Goal: Find specific page/section: Find specific page/section

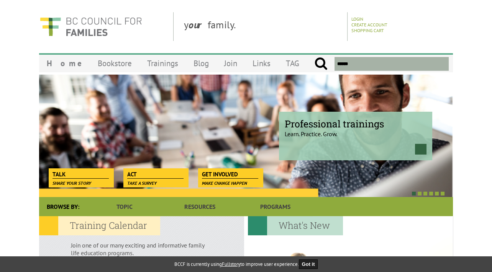
click at [384, 222] on div at bounding box center [350, 265] width 205 height 96
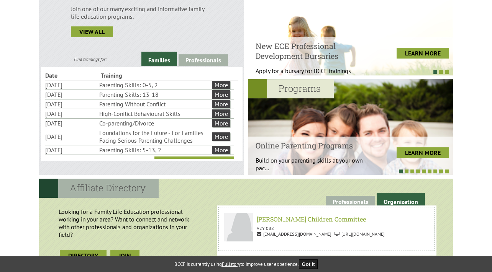
scroll to position [238, 0]
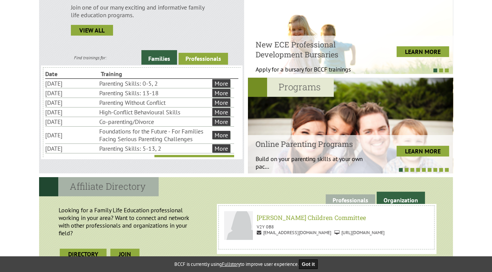
click at [212, 56] on link "Professionals" at bounding box center [203, 59] width 49 height 12
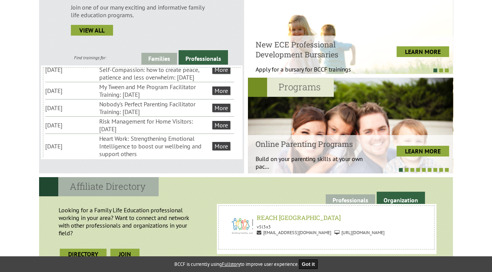
scroll to position [18, 0]
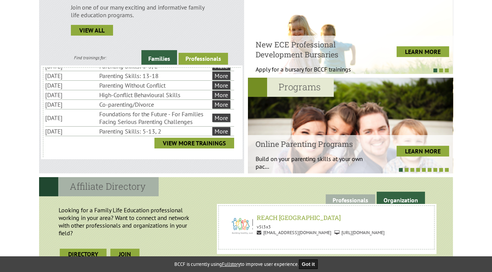
click at [214, 57] on link "Professionals" at bounding box center [203, 59] width 49 height 12
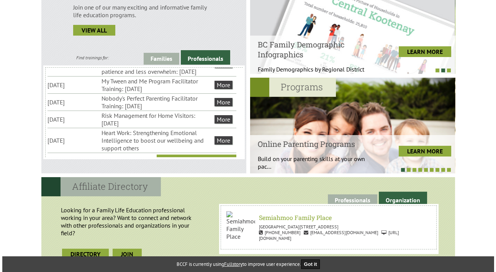
scroll to position [137, 0]
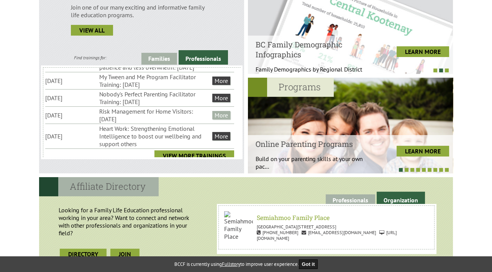
click at [222, 120] on link "More" at bounding box center [221, 115] width 18 height 8
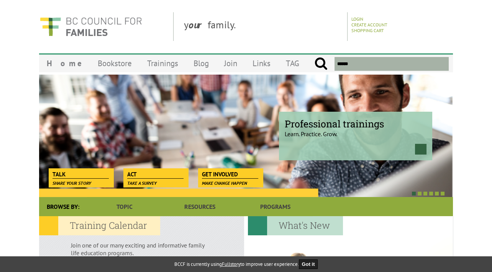
click at [396, 228] on div at bounding box center [350, 265] width 205 height 96
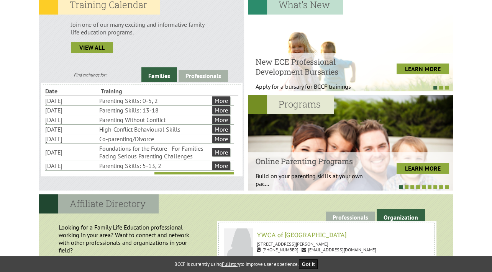
scroll to position [238, 0]
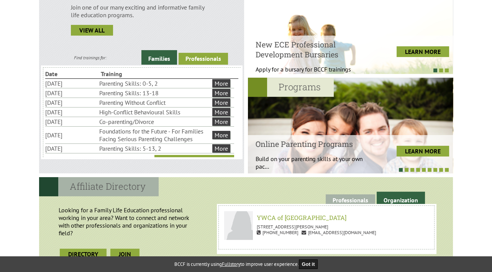
click at [214, 58] on link "Professionals" at bounding box center [203, 59] width 49 height 12
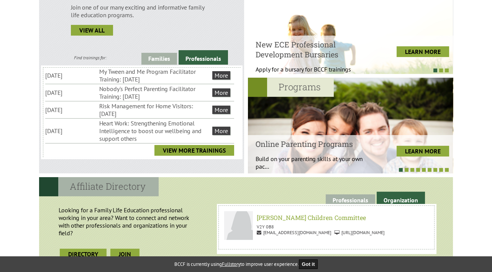
scroll to position [149, 0]
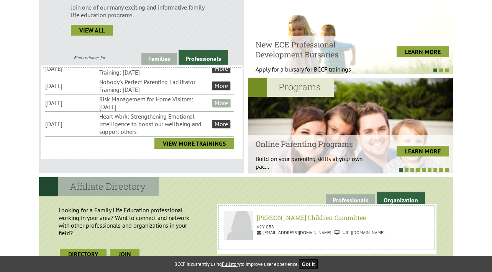
click at [221, 107] on link "More" at bounding box center [221, 103] width 18 height 8
